Goal: Information Seeking & Learning: Understand process/instructions

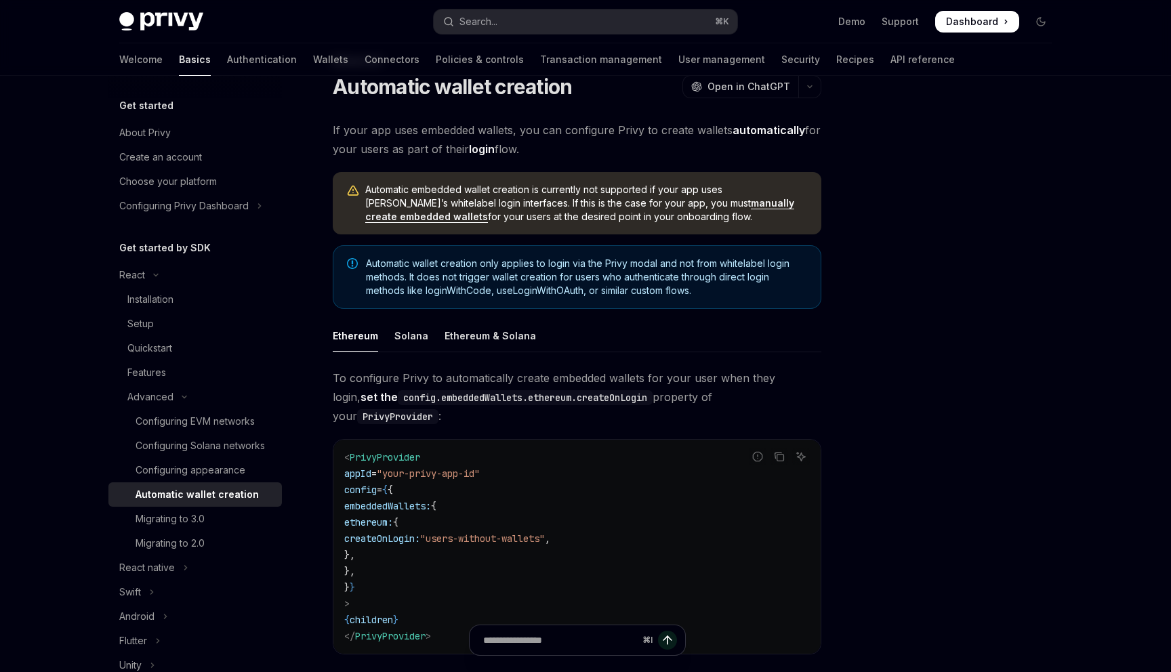
scroll to position [51, 0]
click at [403, 335] on div "Solana" at bounding box center [411, 335] width 34 height 32
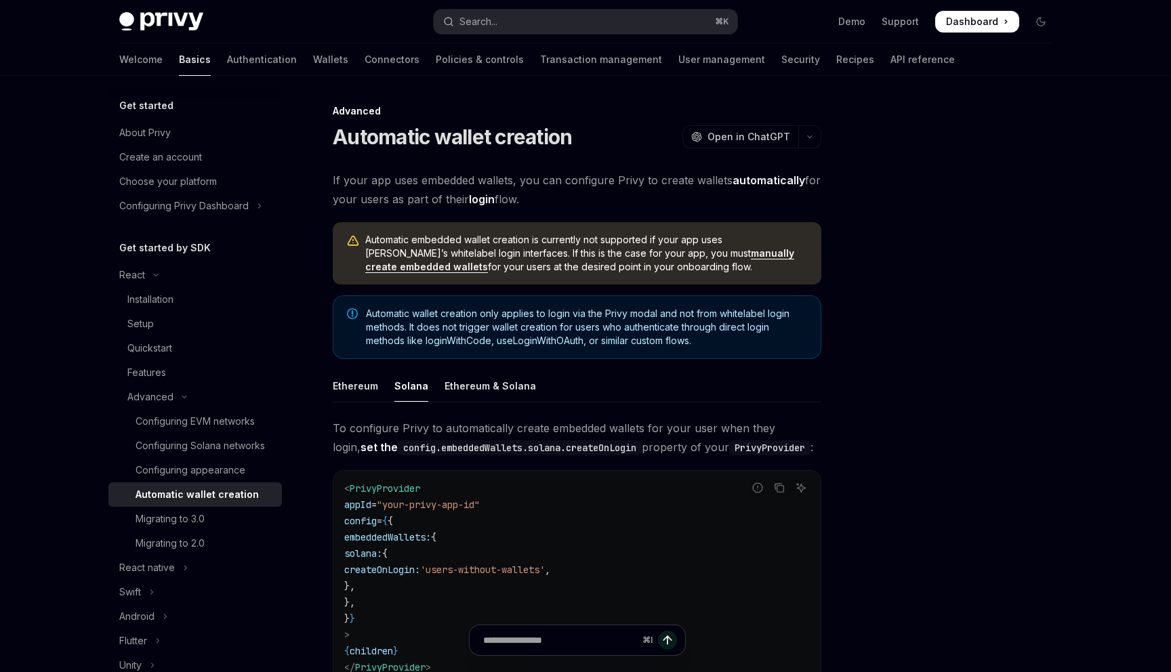
click at [650, 250] on link "manually create embedded wallets" at bounding box center [579, 260] width 429 height 26
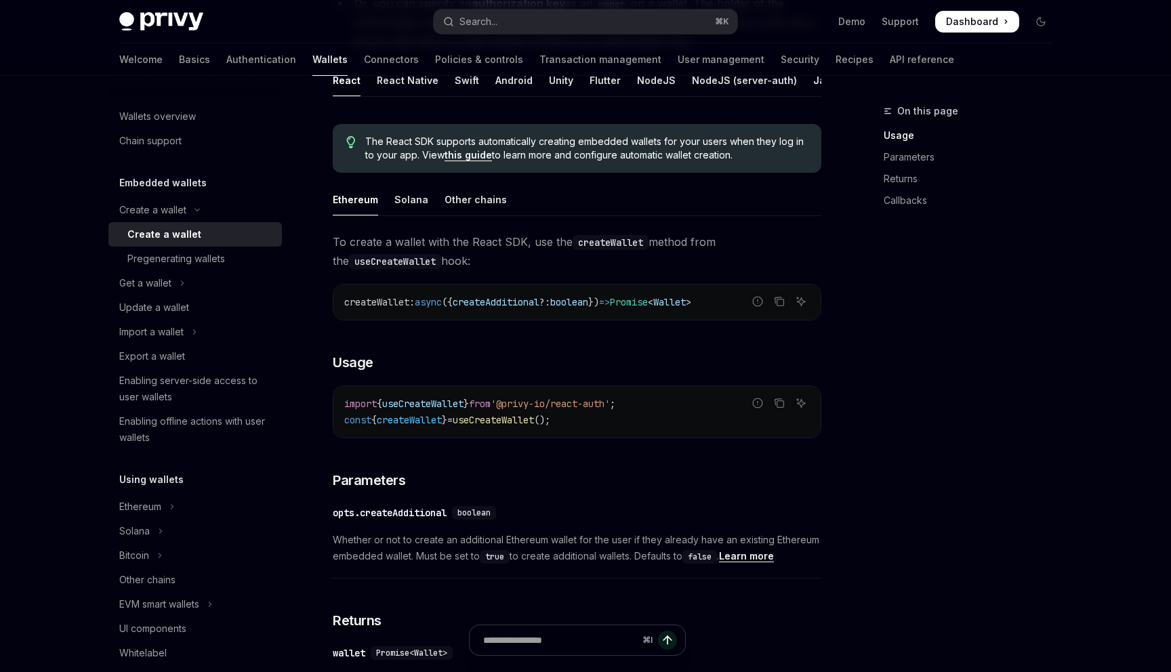
scroll to position [308, 0]
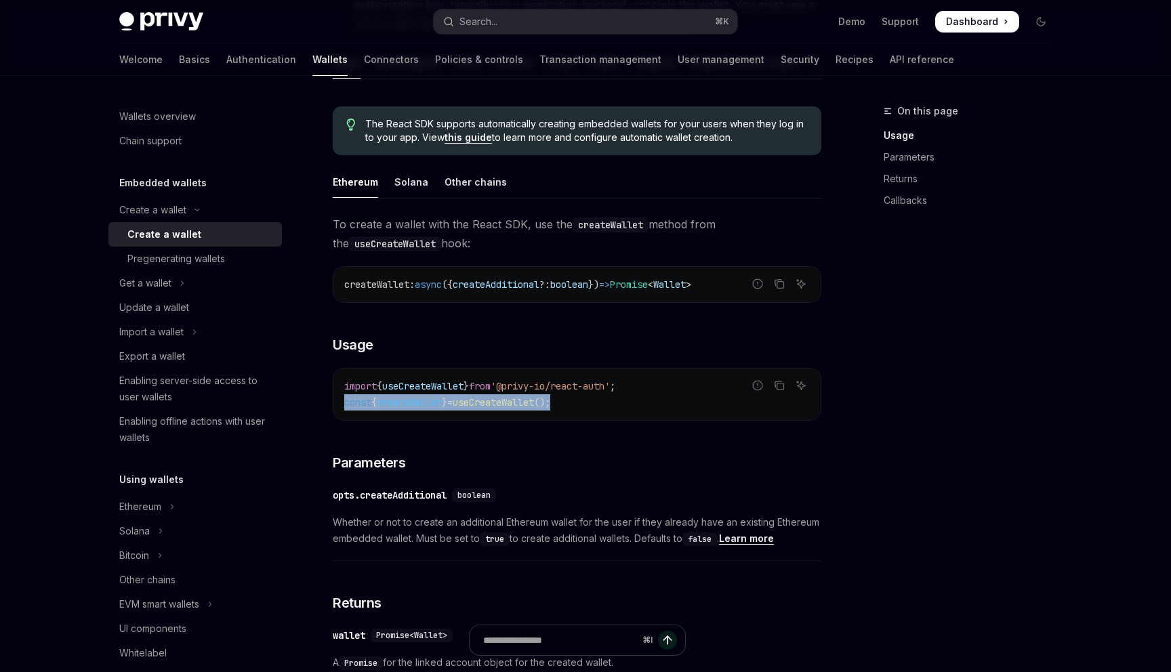
drag, startPoint x: 614, startPoint y: 398, endPoint x: 344, endPoint y: 398, distance: 269.7
click at [344, 398] on code "import { useCreateWallet } from '@privy-io/react-auth' ; const { createWallet }…" at bounding box center [577, 394] width 466 height 33
copy span "const { createWallet } = useCreateWallet ();"
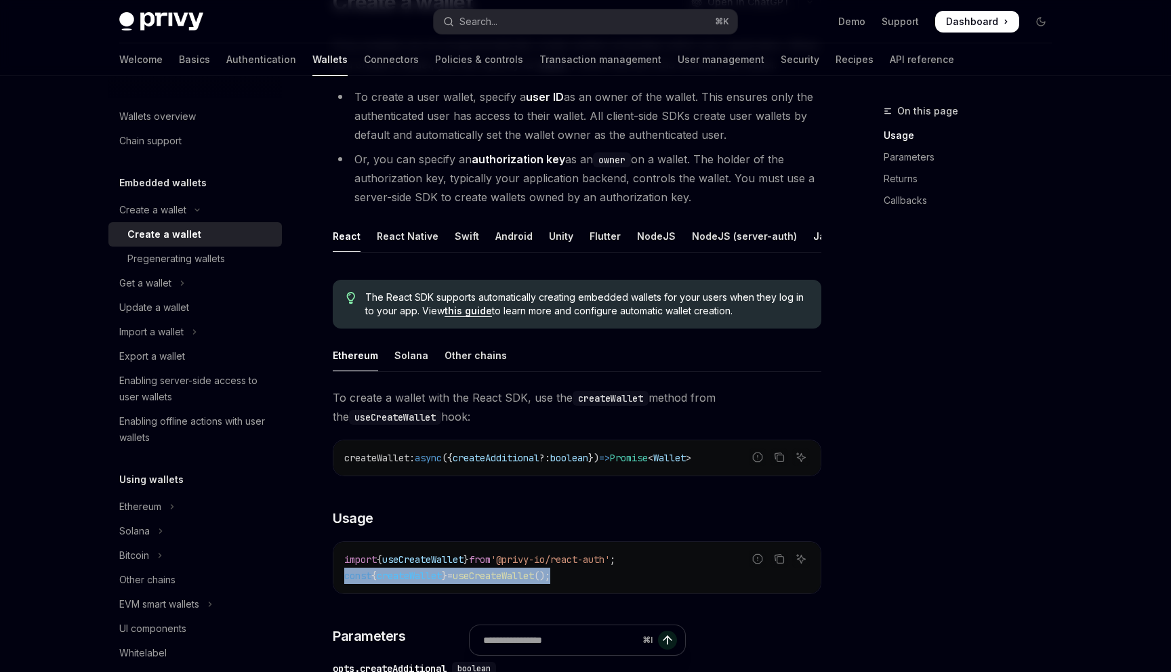
scroll to position [184, 0]
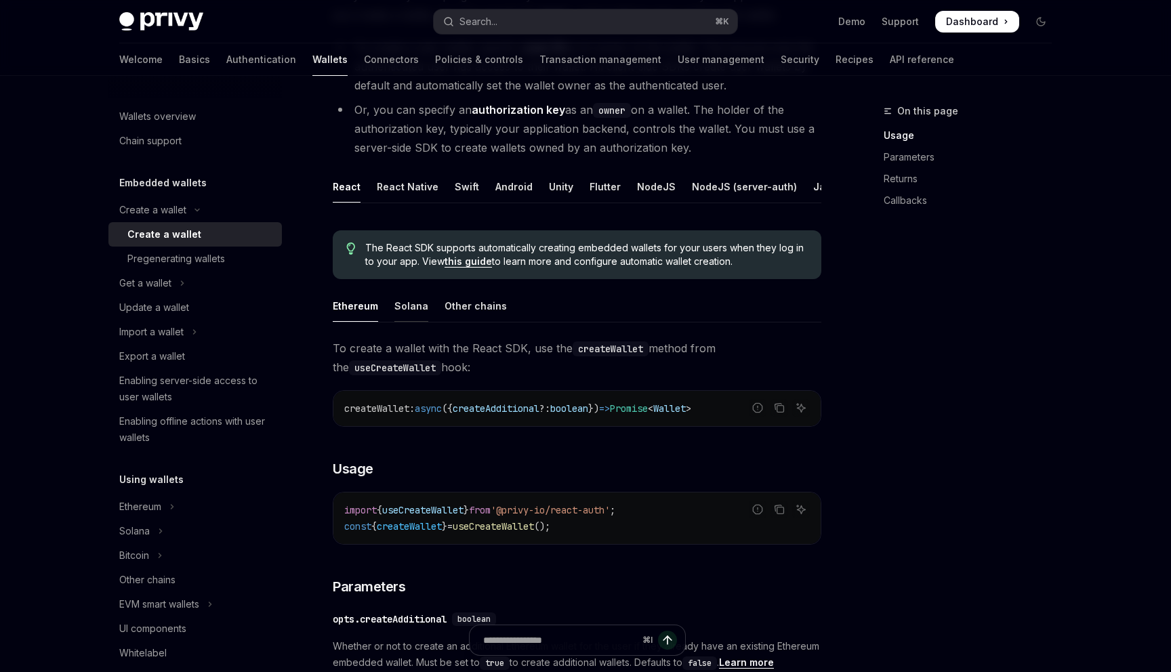
click at [417, 311] on div "Solana" at bounding box center [411, 306] width 34 height 32
type textarea "*"
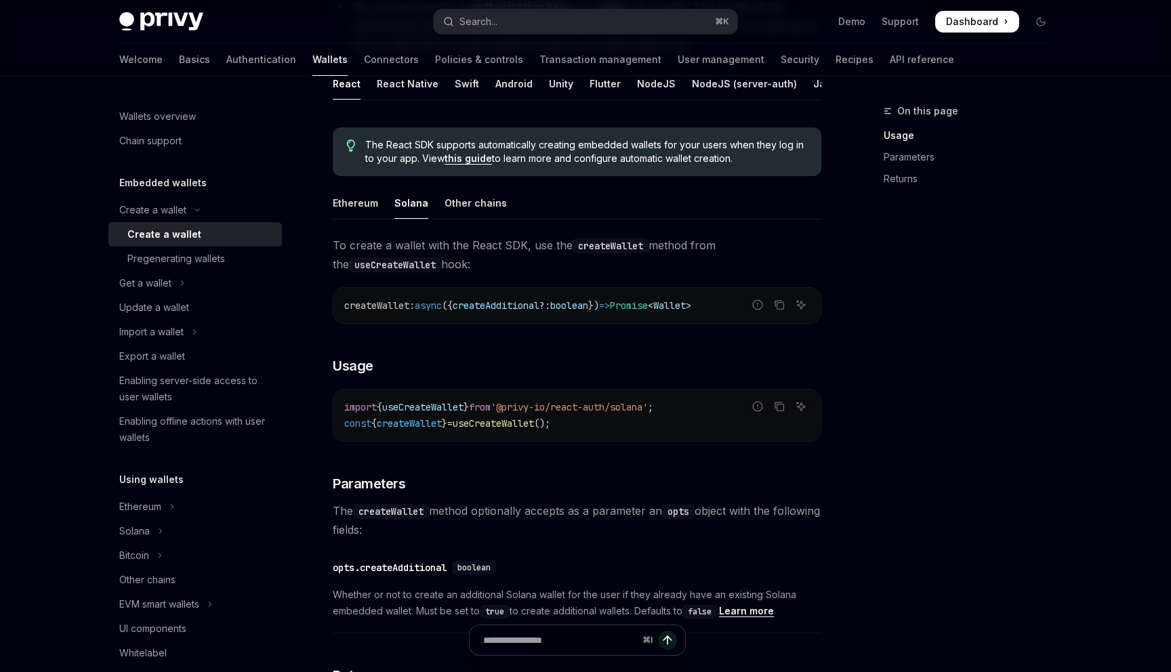
scroll to position [292, 0]
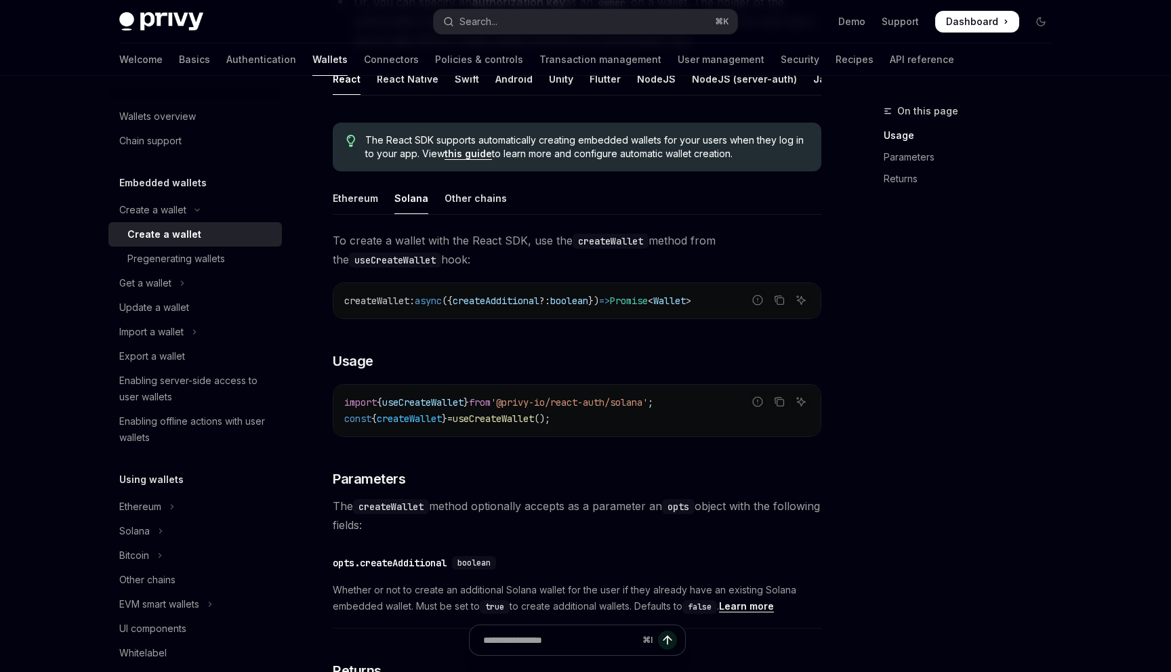
click at [610, 427] on div "import { useCreateWallet } from '@privy-io/react-auth/solana' ; const { createW…" at bounding box center [576, 411] width 487 height 52
copy span "import { useCreateWallet } from '@privy-io/react-auth/solana' ;"
drag, startPoint x: 704, startPoint y: 400, endPoint x: 345, endPoint y: 406, distance: 359.2
click at [345, 406] on code "import { useCreateWallet } from '@privy-io/react-auth/solana' ; const { createW…" at bounding box center [577, 410] width 466 height 33
